Goal: Task Accomplishment & Management: Complete application form

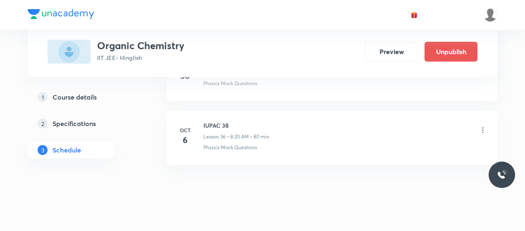
click at [485, 126] on icon at bounding box center [483, 130] width 8 height 8
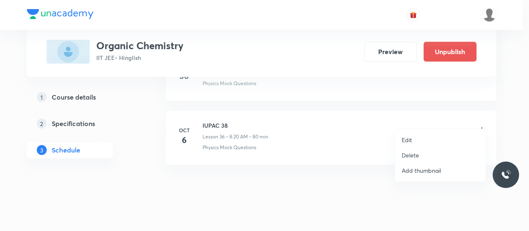
click at [403, 143] on p "Edit" at bounding box center [407, 140] width 10 height 9
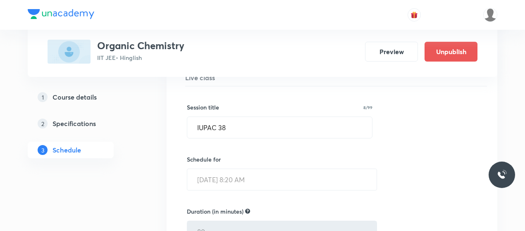
scroll to position [2372, 0]
click at [74, 98] on h5 "Course details" at bounding box center [75, 97] width 44 height 10
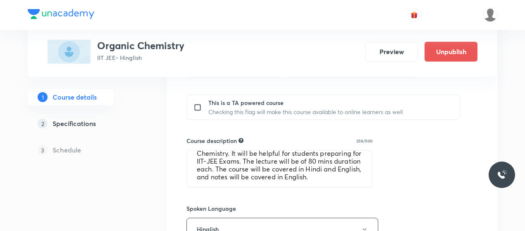
scroll to position [585, 0]
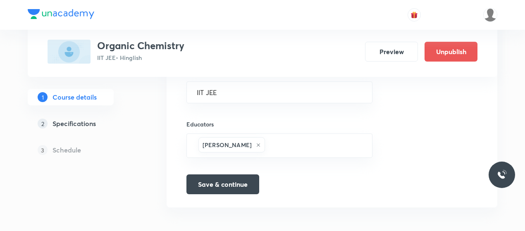
click at [75, 116] on link "2 Specifications" at bounding box center [84, 123] width 112 height 17
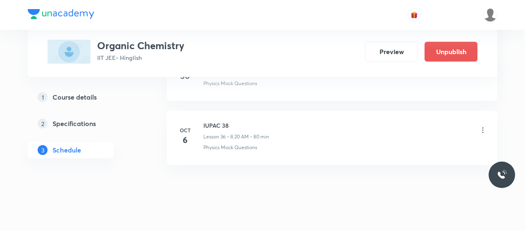
click at [215, 121] on h6 "IUPAC 38" at bounding box center [236, 125] width 66 height 9
copy h6 "IUPAC 38"
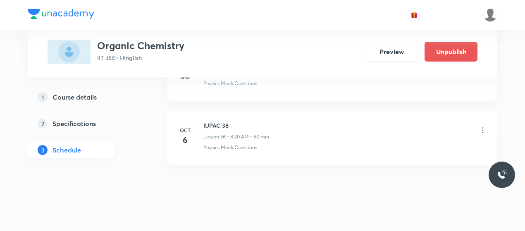
click at [481, 126] on icon at bounding box center [483, 130] width 8 height 8
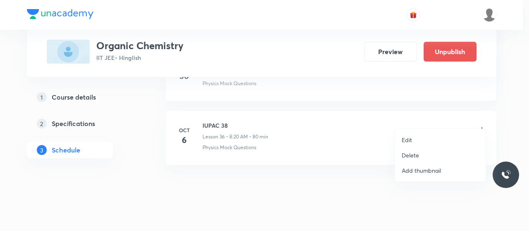
click at [420, 153] on li "Delete" at bounding box center [440, 155] width 91 height 15
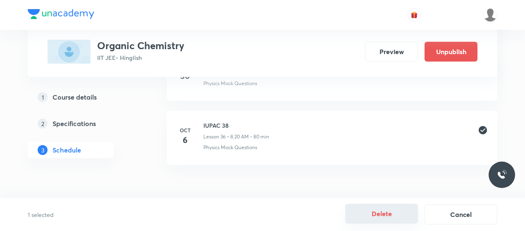
click at [380, 220] on button "Delete" at bounding box center [381, 214] width 73 height 20
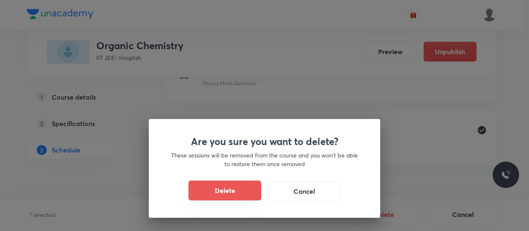
click at [235, 190] on button "Delete" at bounding box center [225, 191] width 73 height 20
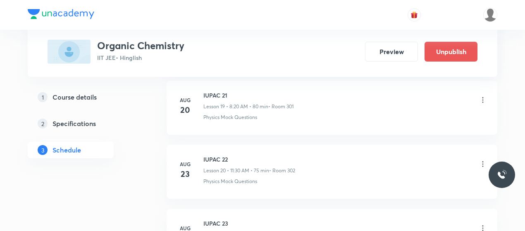
scroll to position [1499, 0]
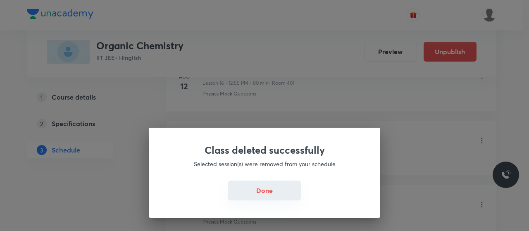
click at [282, 199] on button "Done" at bounding box center [264, 191] width 73 height 20
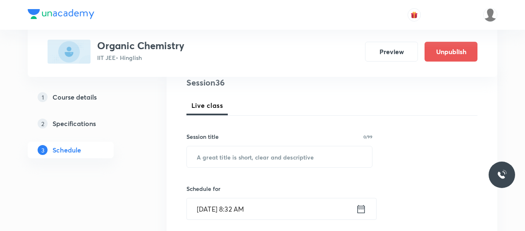
scroll to position [103, 0]
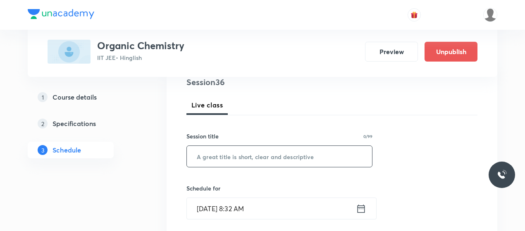
click at [247, 153] on input "text" at bounding box center [279, 156] width 185 height 21
paste input "IUPAC 38"
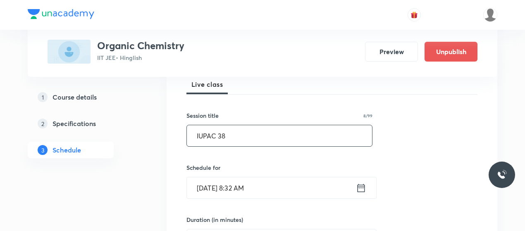
type input "IUPAC 38"
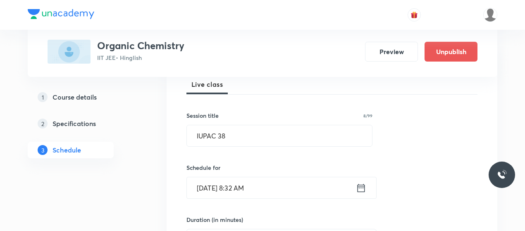
click at [241, 181] on input "[DATE] 8:32 AM" at bounding box center [271, 187] width 169 height 21
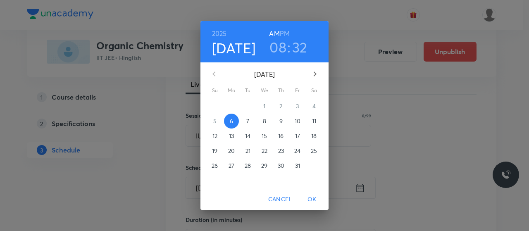
click at [294, 43] on h3 "32" at bounding box center [299, 46] width 15 height 17
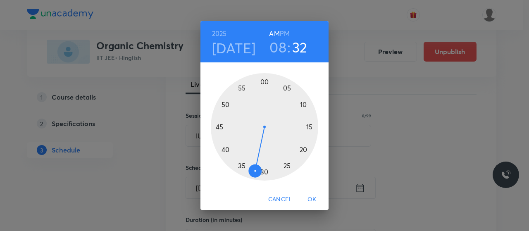
click at [247, 168] on div at bounding box center [264, 126] width 107 height 107
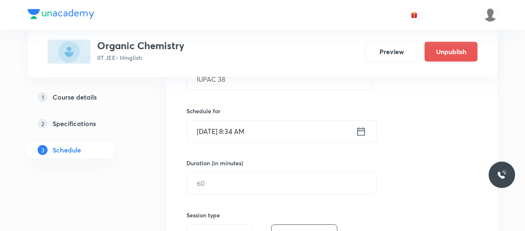
scroll to position [188, 0]
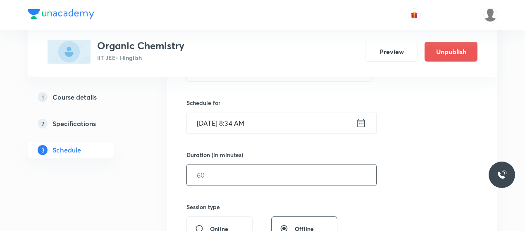
click at [248, 177] on input "text" at bounding box center [281, 175] width 189 height 21
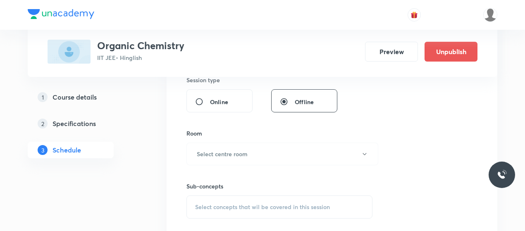
scroll to position [317, 0]
type input "70"
click at [271, 152] on button "Select centre room" at bounding box center [282, 152] width 192 height 23
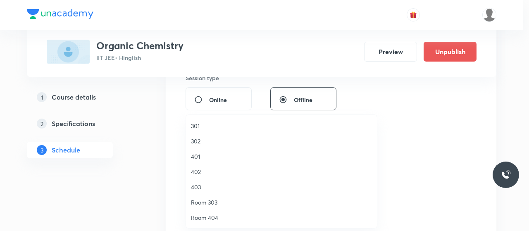
click at [193, 160] on span "401" at bounding box center [281, 156] width 181 height 9
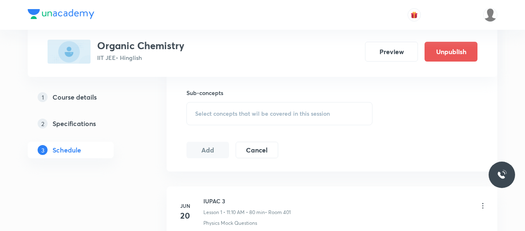
scroll to position [409, 0]
click at [292, 105] on div "Select concepts that wil be covered in this session" at bounding box center [279, 113] width 186 height 23
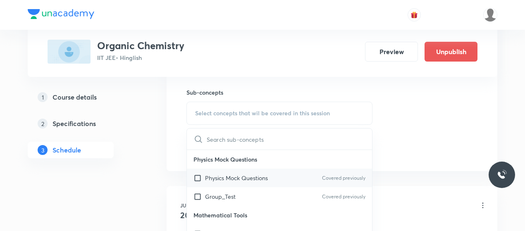
click at [241, 180] on p "Physics Mock Questions" at bounding box center [236, 178] width 63 height 9
checkbox input "true"
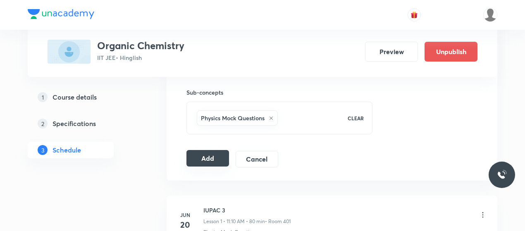
click at [214, 155] on button "Add" at bounding box center [207, 158] width 43 height 17
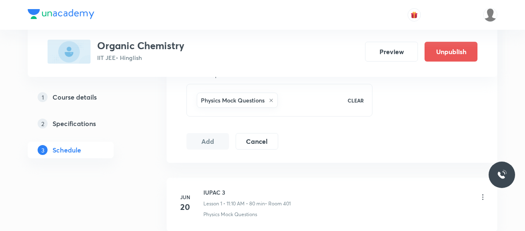
scroll to position [429, 0]
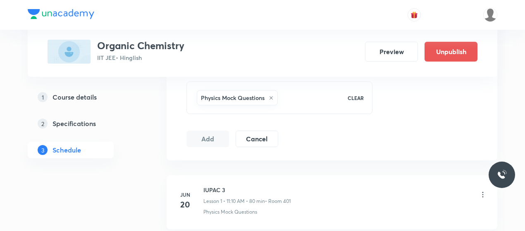
click at [203, 137] on button "Add" at bounding box center [207, 139] width 43 height 17
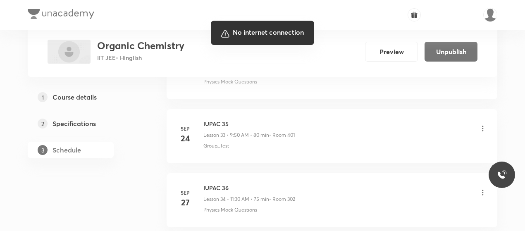
scroll to position [2348, 0]
